Goal: Information Seeking & Learning: Learn about a topic

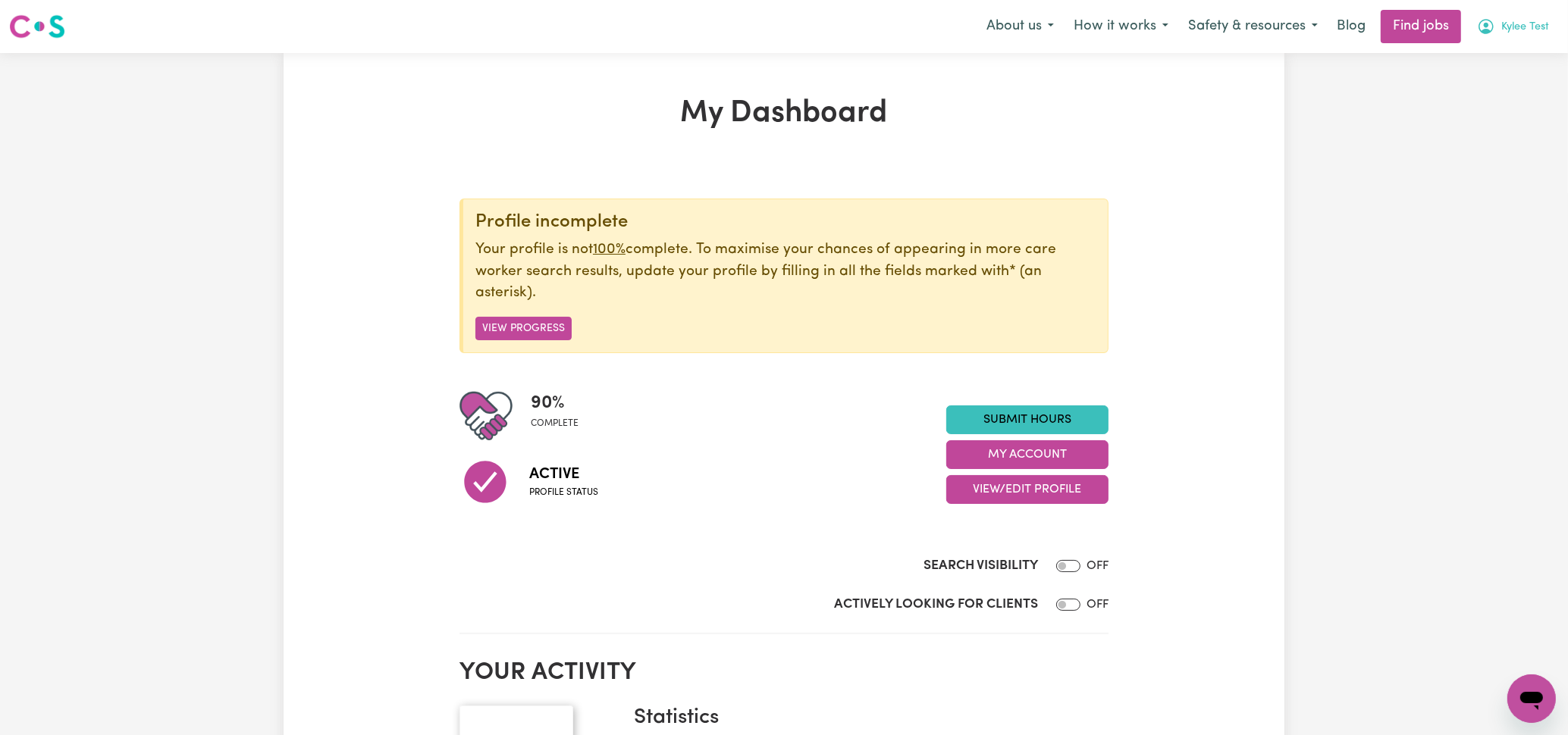
click at [1506, 23] on span "Kylee Test" at bounding box center [1524, 27] width 47 height 16
click at [1503, 50] on link "My Account" at bounding box center [1497, 59] width 119 height 29
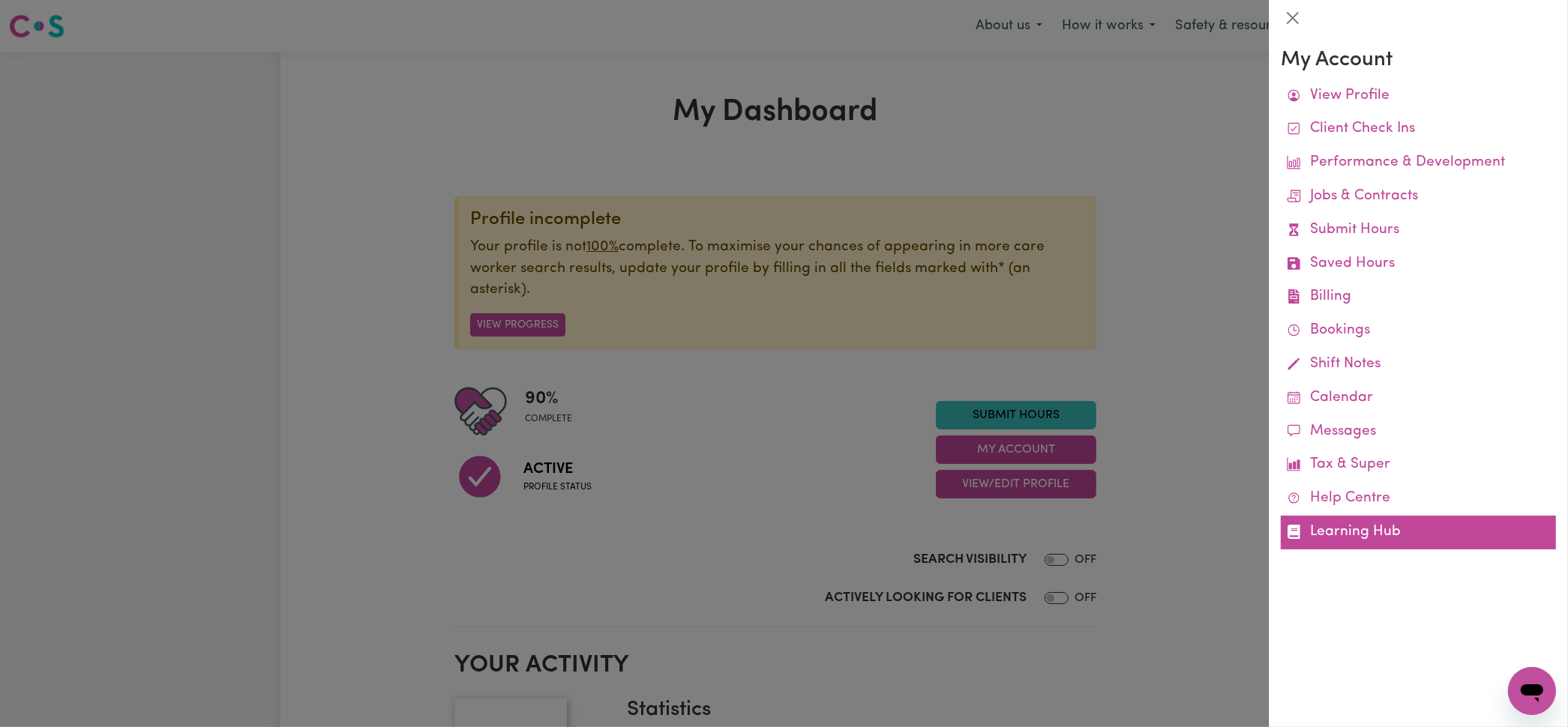
click at [1356, 531] on link "Learning Hub" at bounding box center [1418, 532] width 275 height 33
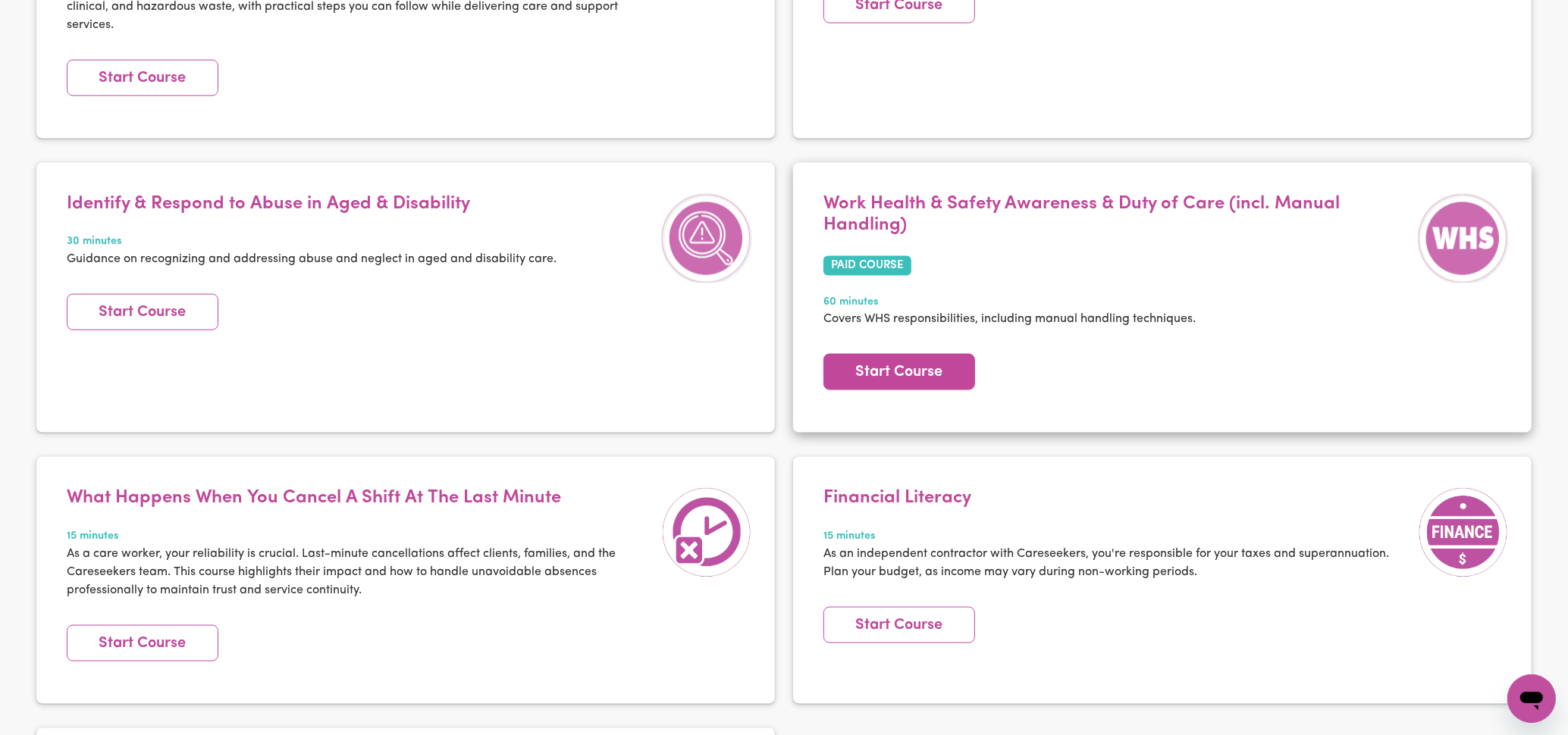
scroll to position [2462, 0]
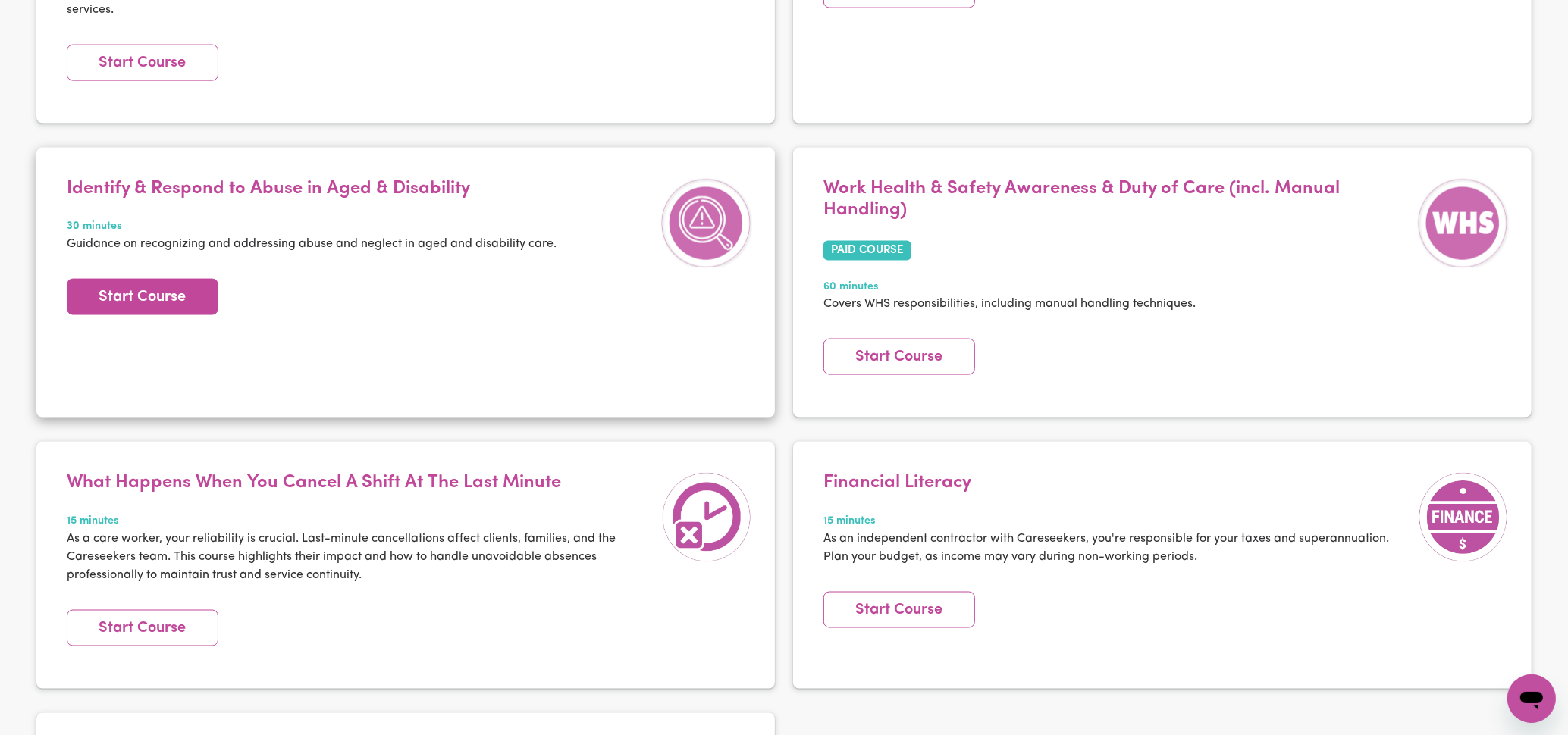
click at [172, 281] on link "Start Course" at bounding box center [142, 297] width 151 height 36
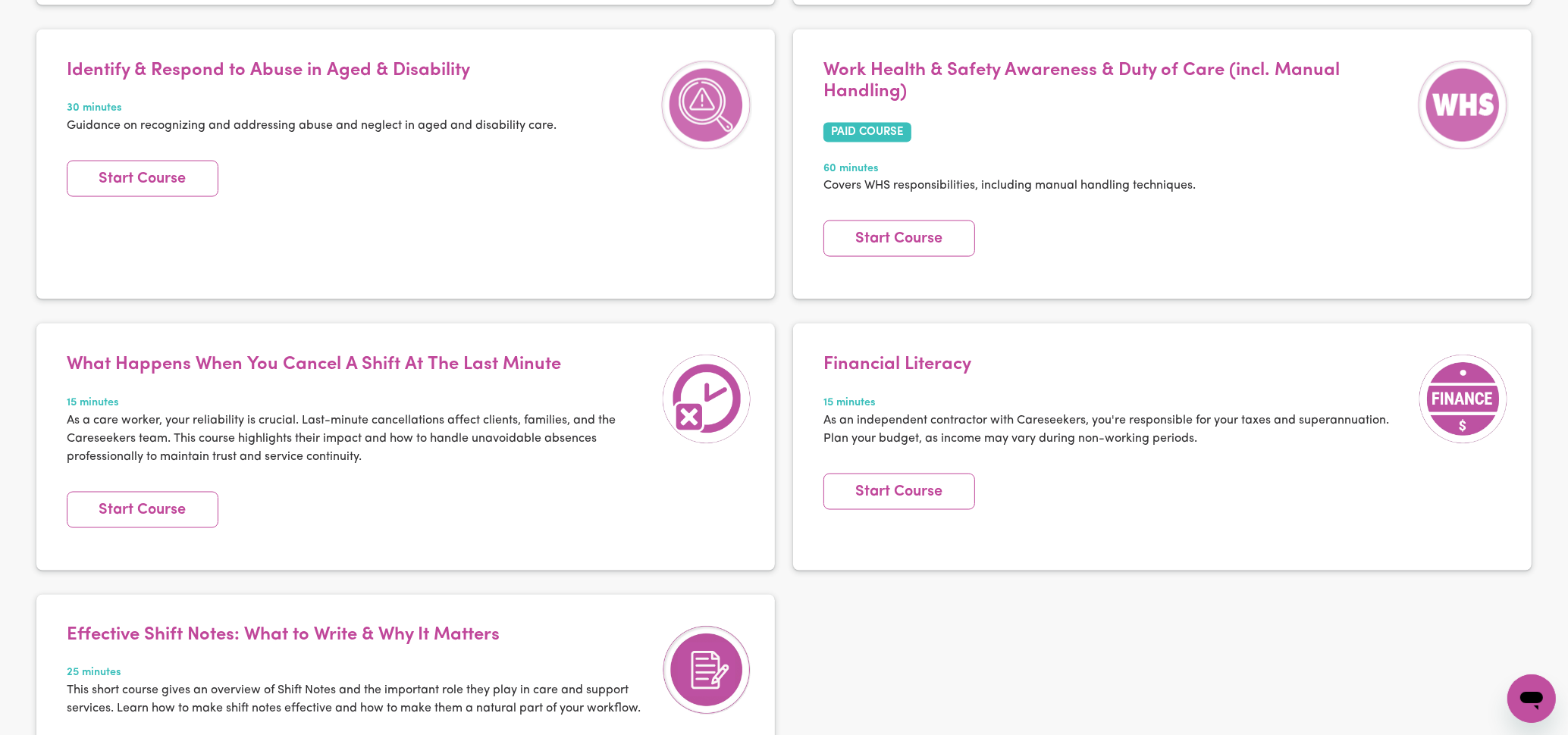
scroll to position [2538, 0]
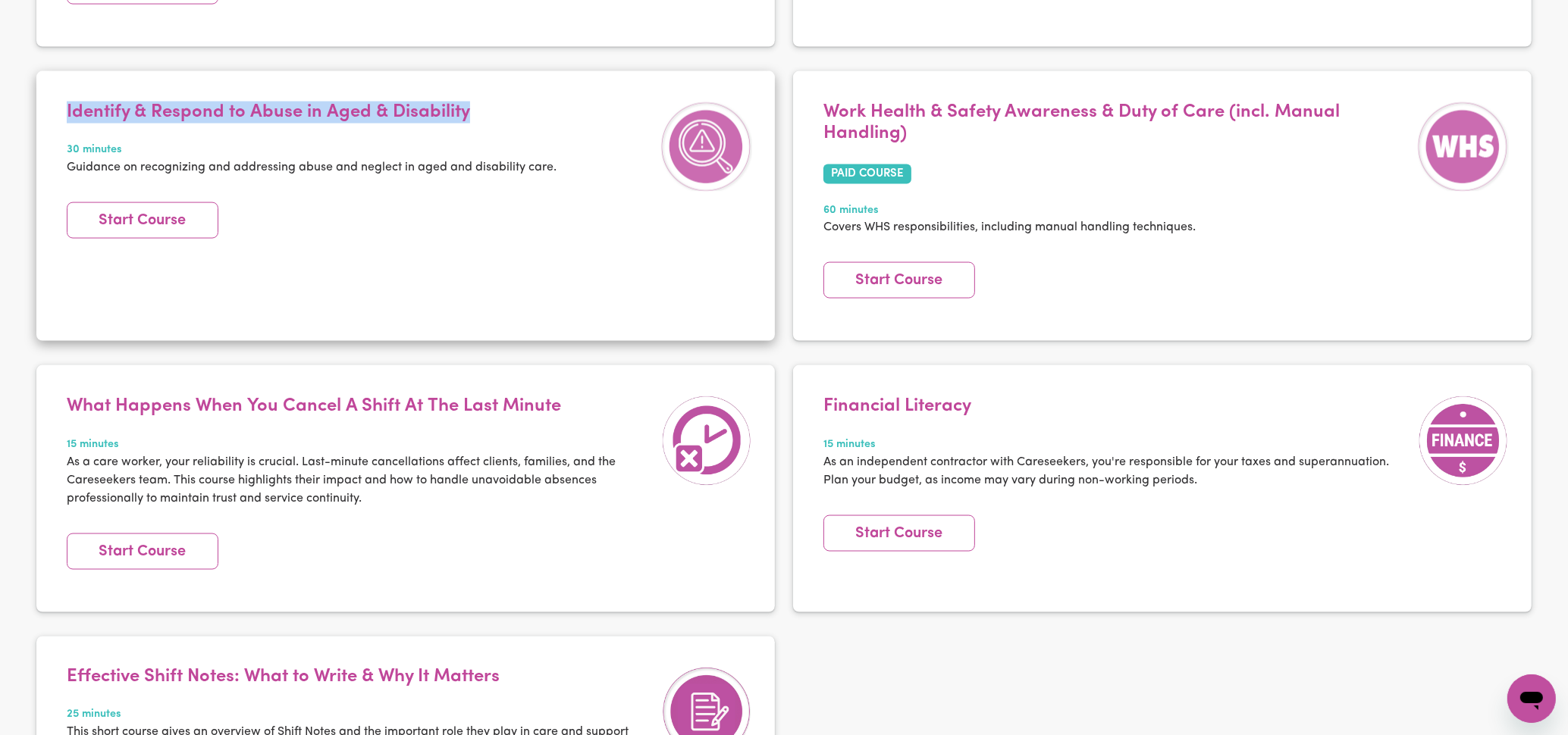
drag, startPoint x: 525, startPoint y: 112, endPoint x: 57, endPoint y: 93, distance: 468.4
click at [57, 93] on article "Identify & Respond to Abuse in Aged & Disability 30 minutes Guidance on recogni…" at bounding box center [405, 206] width 738 height 270
copy h4 "Identify & Respond to Abuse in Aged & Disability"
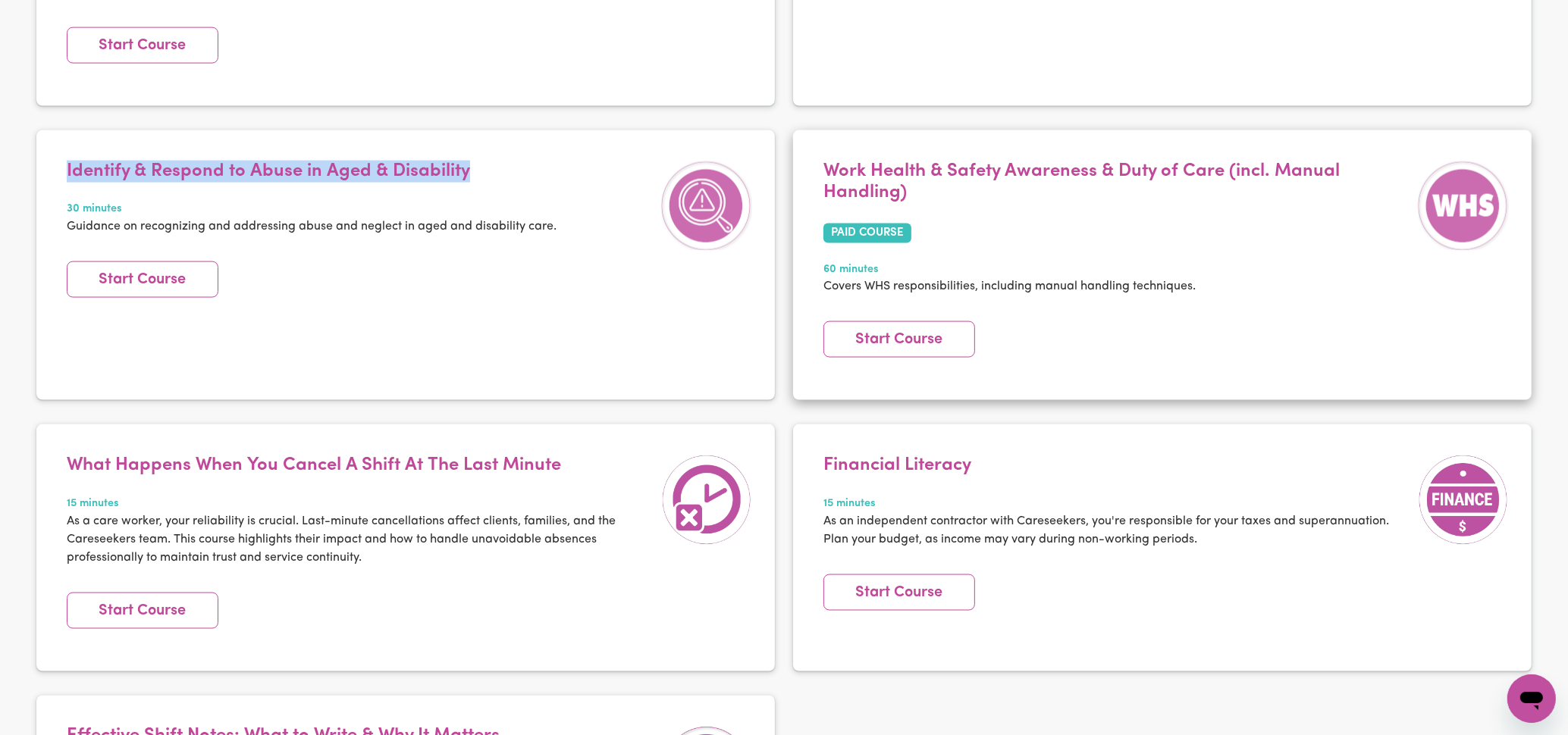
scroll to position [2462, 0]
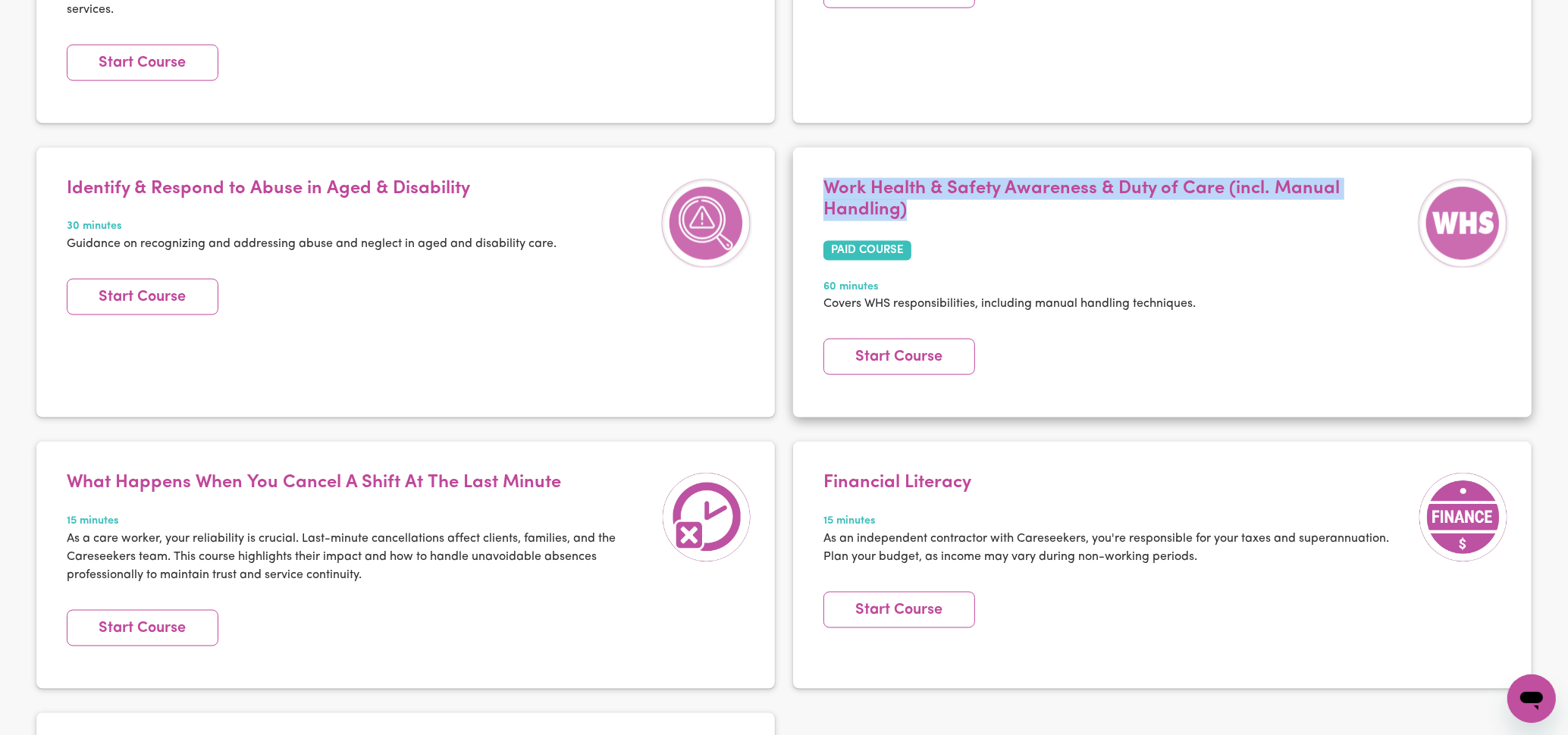
drag, startPoint x: 824, startPoint y: 179, endPoint x: 907, endPoint y: 214, distance: 90.1
click at [907, 214] on h4 "Work Health & Safety Awareness & Duty of Care (incl. Manual Handling)" at bounding box center [1117, 200] width 587 height 44
copy h4 "Work Health & Safety Awareness & Duty of Care (incl. Manual Handling)"
click at [932, 353] on link "Start Course" at bounding box center [899, 357] width 151 height 36
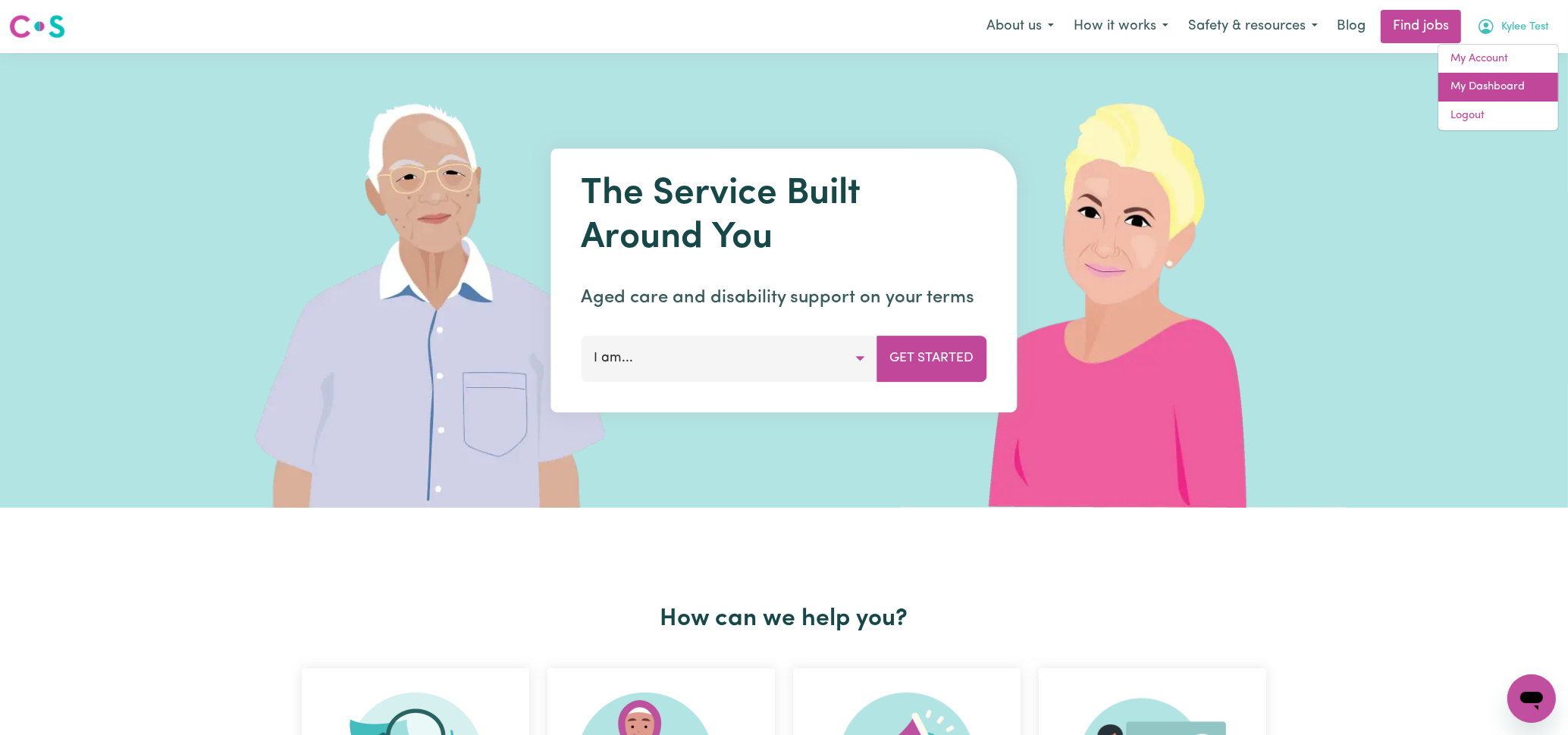
click at [1504, 84] on link "My Dashboard" at bounding box center [1497, 87] width 119 height 29
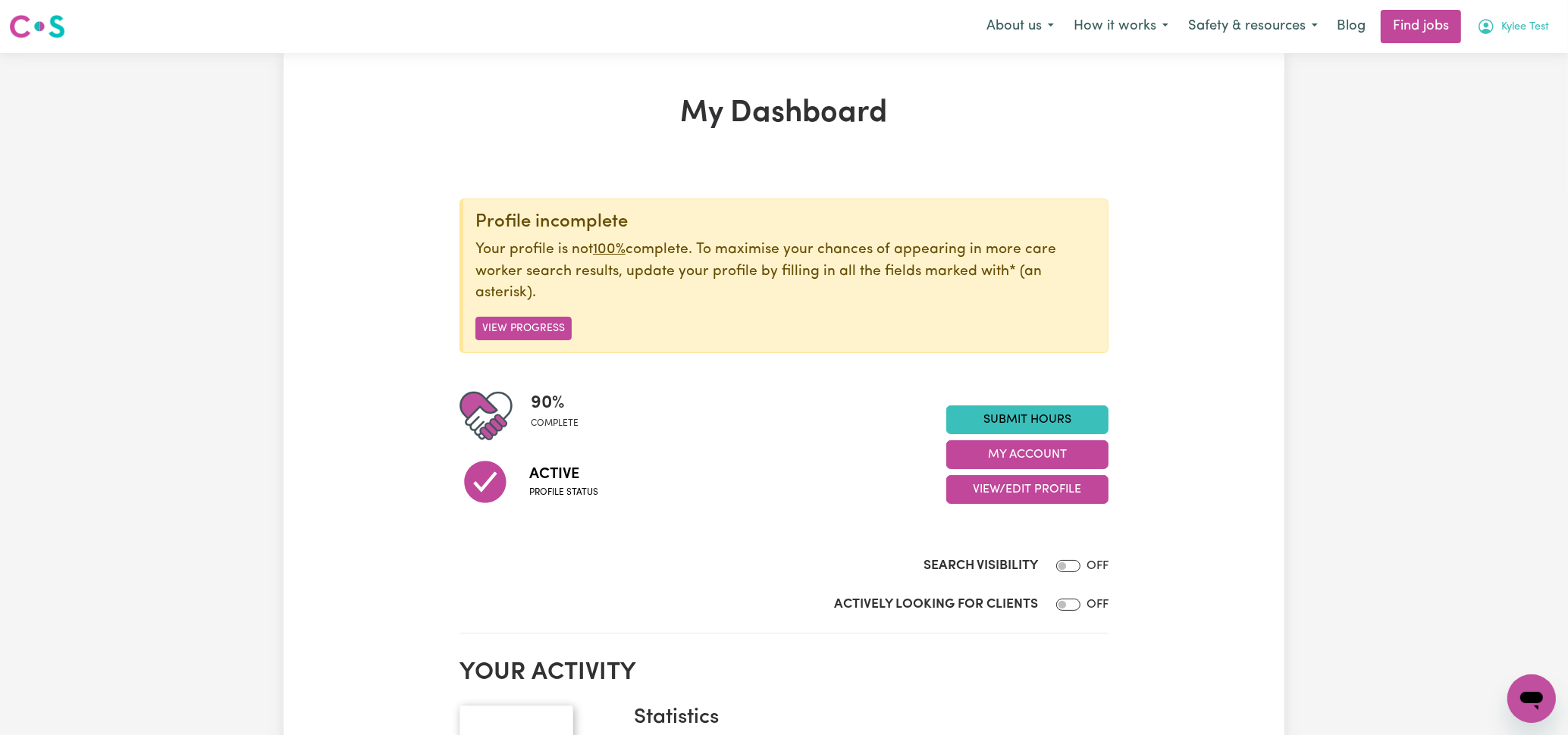
click at [1521, 29] on span "Kylee Test" at bounding box center [1524, 27] width 47 height 16
click at [1486, 88] on link "My Dashboard" at bounding box center [1497, 87] width 119 height 29
click at [1489, 3] on nav "Menu About us How it works Safety & resources Blog Find jobs Kylee Test My Acco…" at bounding box center [784, 26] width 1568 height 53
click at [1489, 5] on nav "Menu About us How it works Safety & resources Blog Find jobs Kylee Test My Acco…" at bounding box center [784, 26] width 1568 height 53
drag, startPoint x: 1489, startPoint y: 5, endPoint x: 1491, endPoint y: 28, distance: 23.1
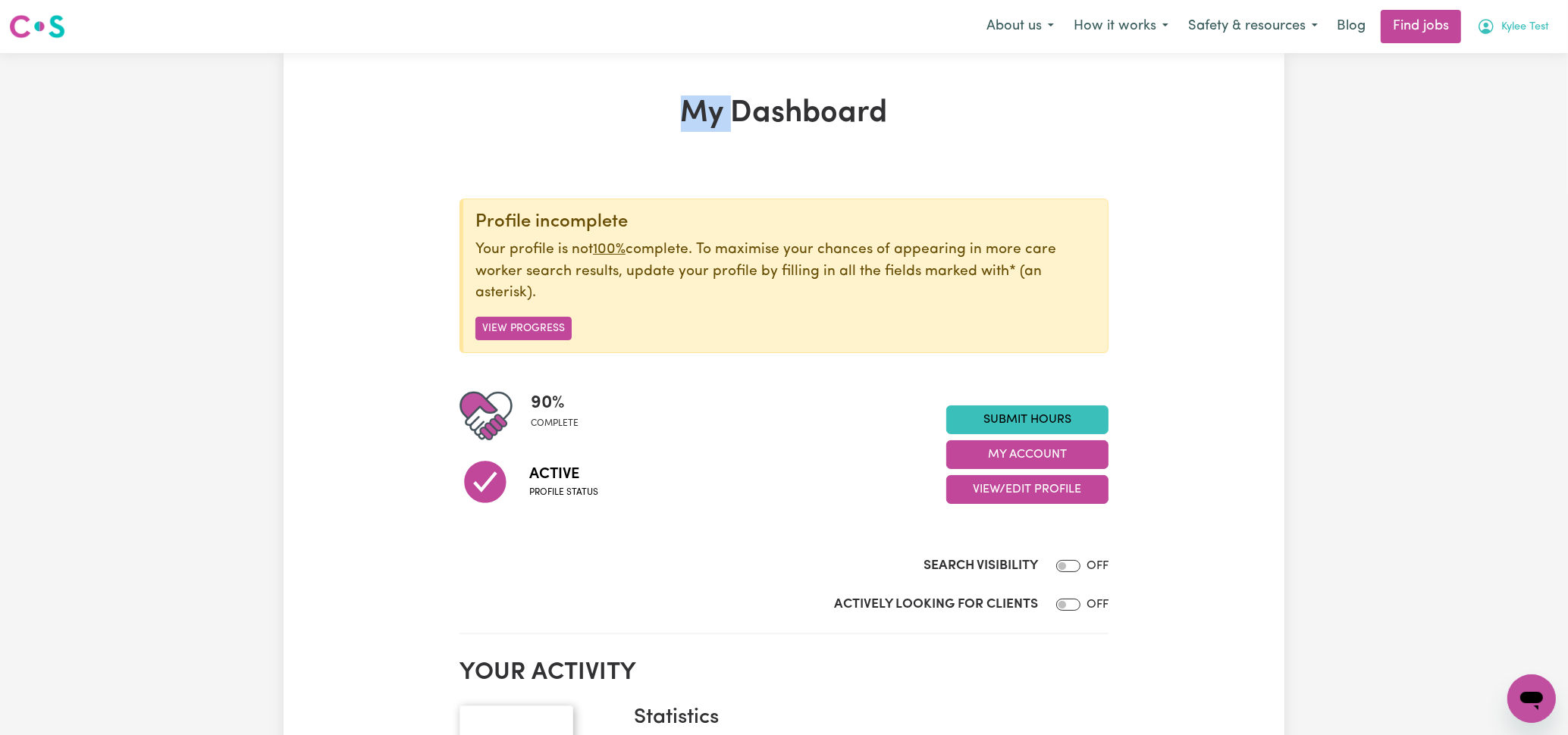
click at [1491, 28] on icon "My Account" at bounding box center [1486, 26] width 18 height 18
click at [1487, 123] on link "Logout" at bounding box center [1497, 116] width 119 height 29
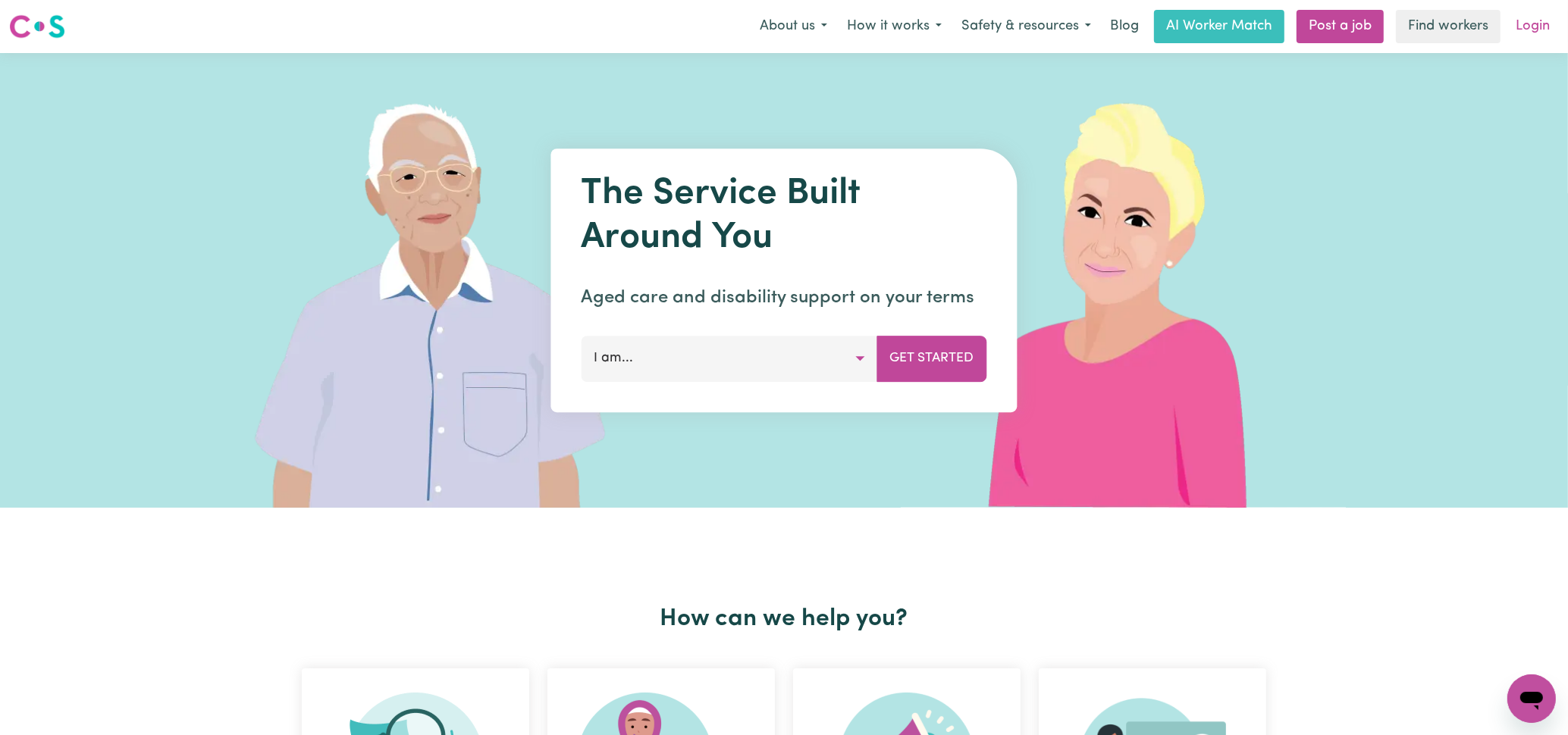
click at [1523, 28] on link "Login" at bounding box center [1532, 26] width 52 height 34
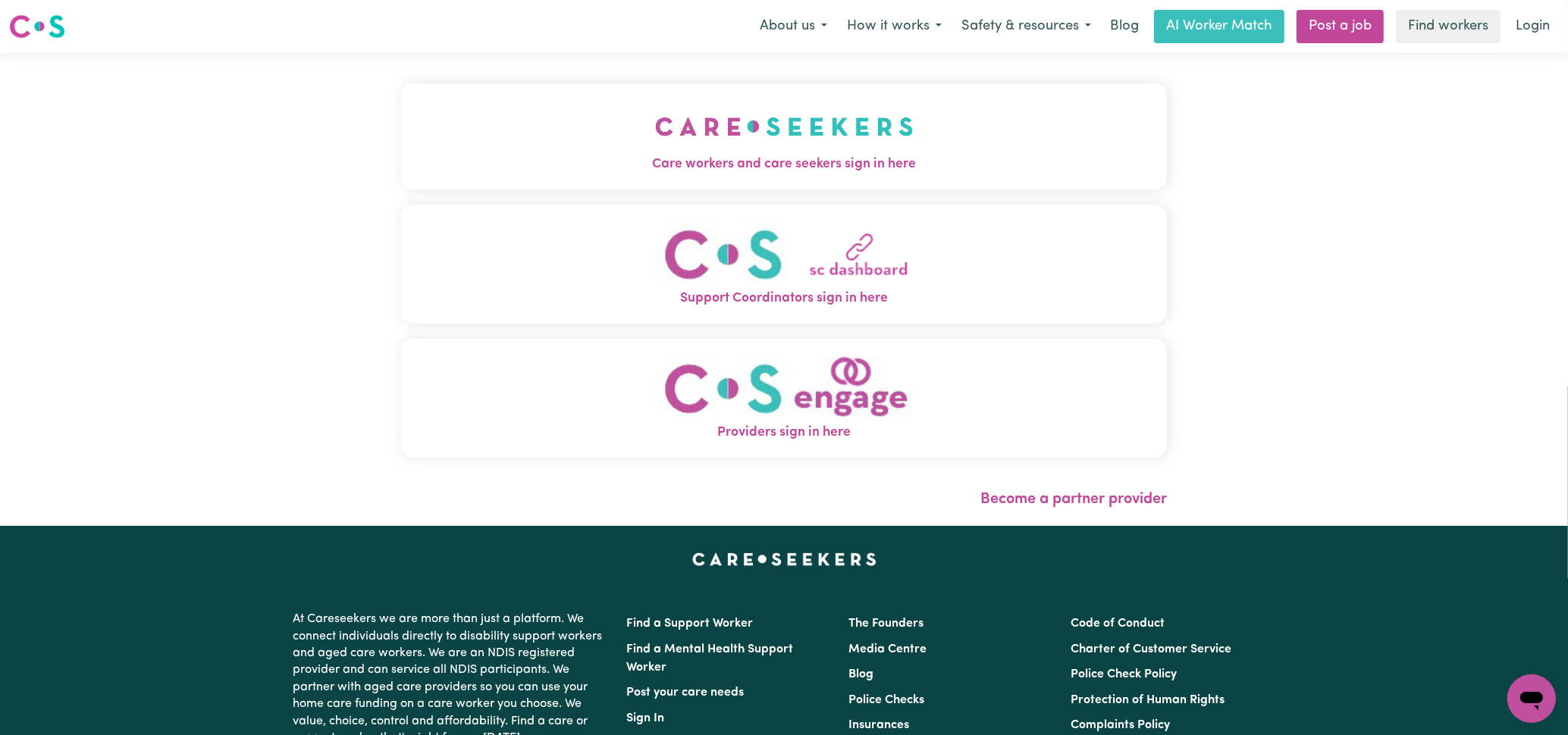
click at [789, 132] on img "Care workers and care seekers sign in here" at bounding box center [784, 127] width 259 height 56
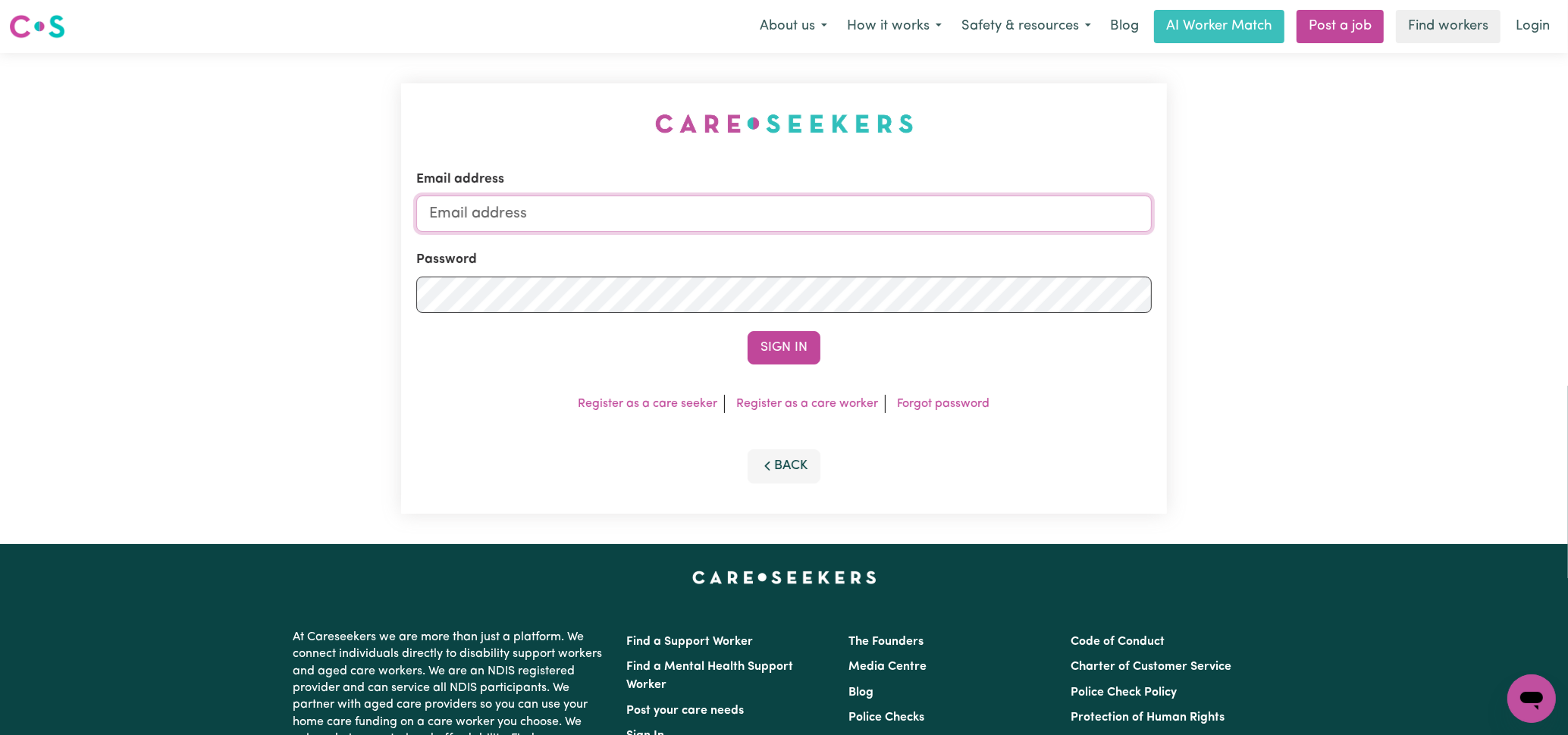
click at [652, 203] on input "Email address" at bounding box center [784, 214] width 735 height 36
type input "[EMAIL_ADDRESS][DOMAIN_NAME]"
click at [747, 332] on button "Sign In" at bounding box center [784, 348] width 73 height 34
